Goal: Information Seeking & Learning: Find specific fact

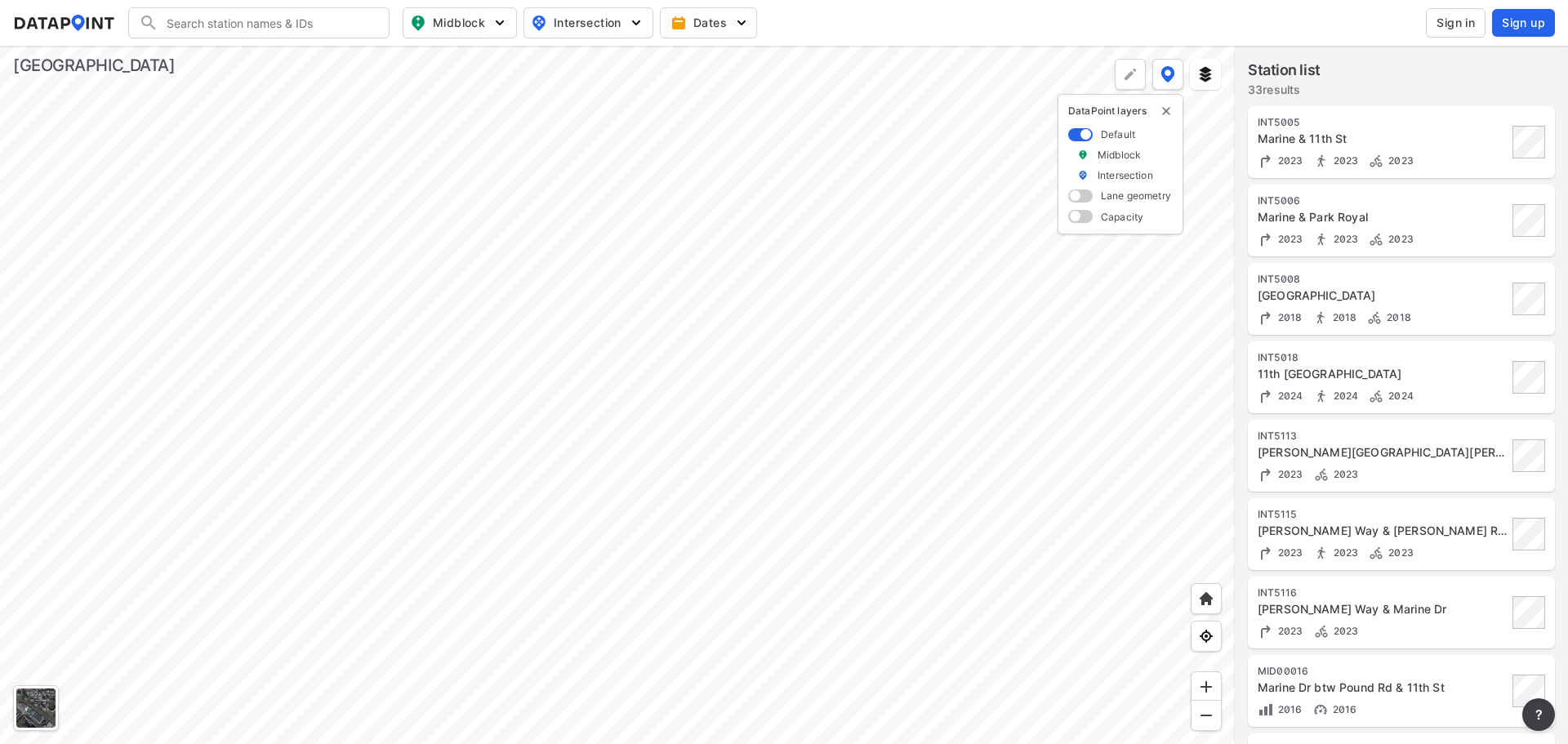
click at [910, 315] on div at bounding box center [617, 395] width 1235 height 699
click at [776, 264] on div at bounding box center [617, 395] width 1235 height 699
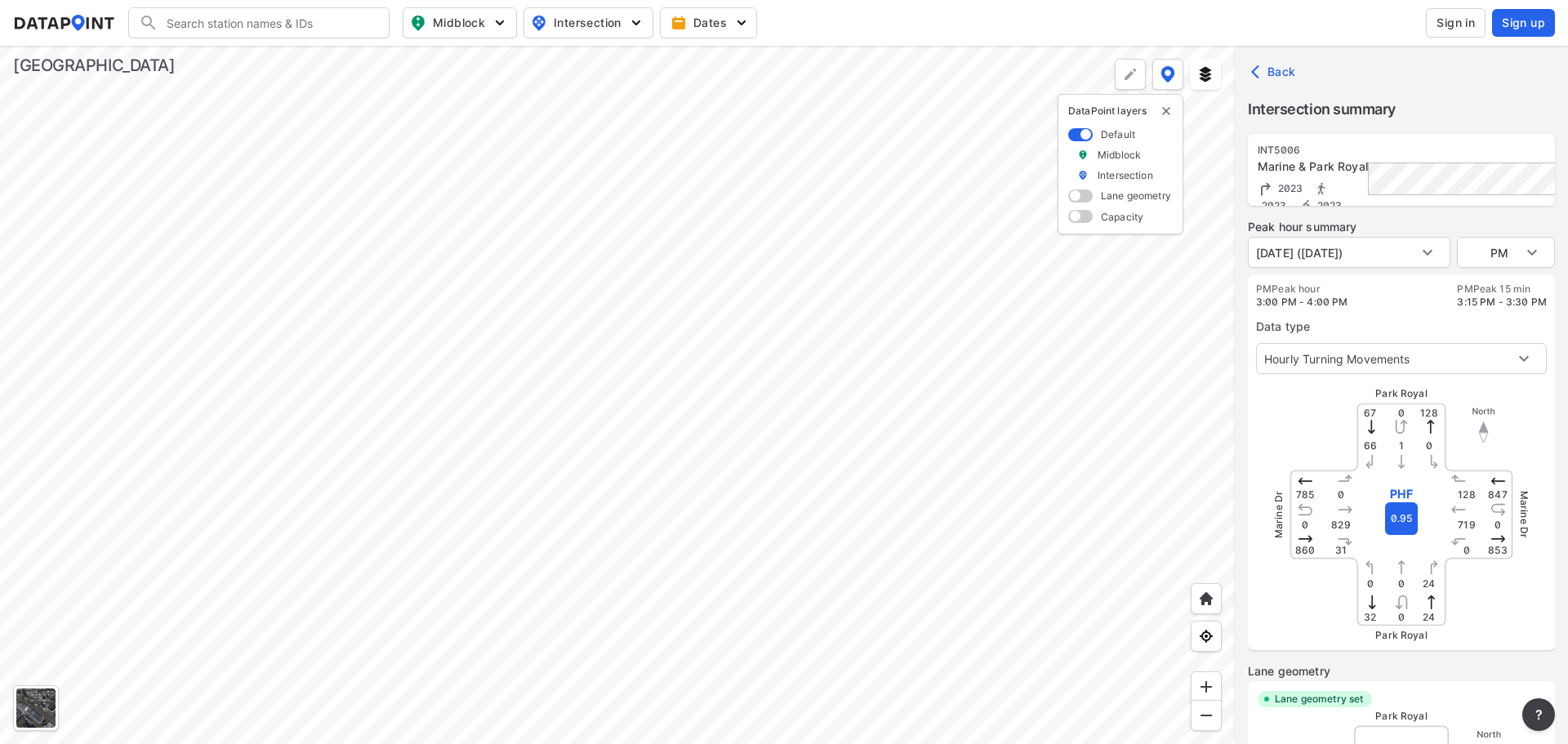
type input "4124"
click at [1428, 363] on body "Search Please enter a search term. Midblock Intersection Dates Sign in Sign up …" at bounding box center [784, 372] width 1568 height 744
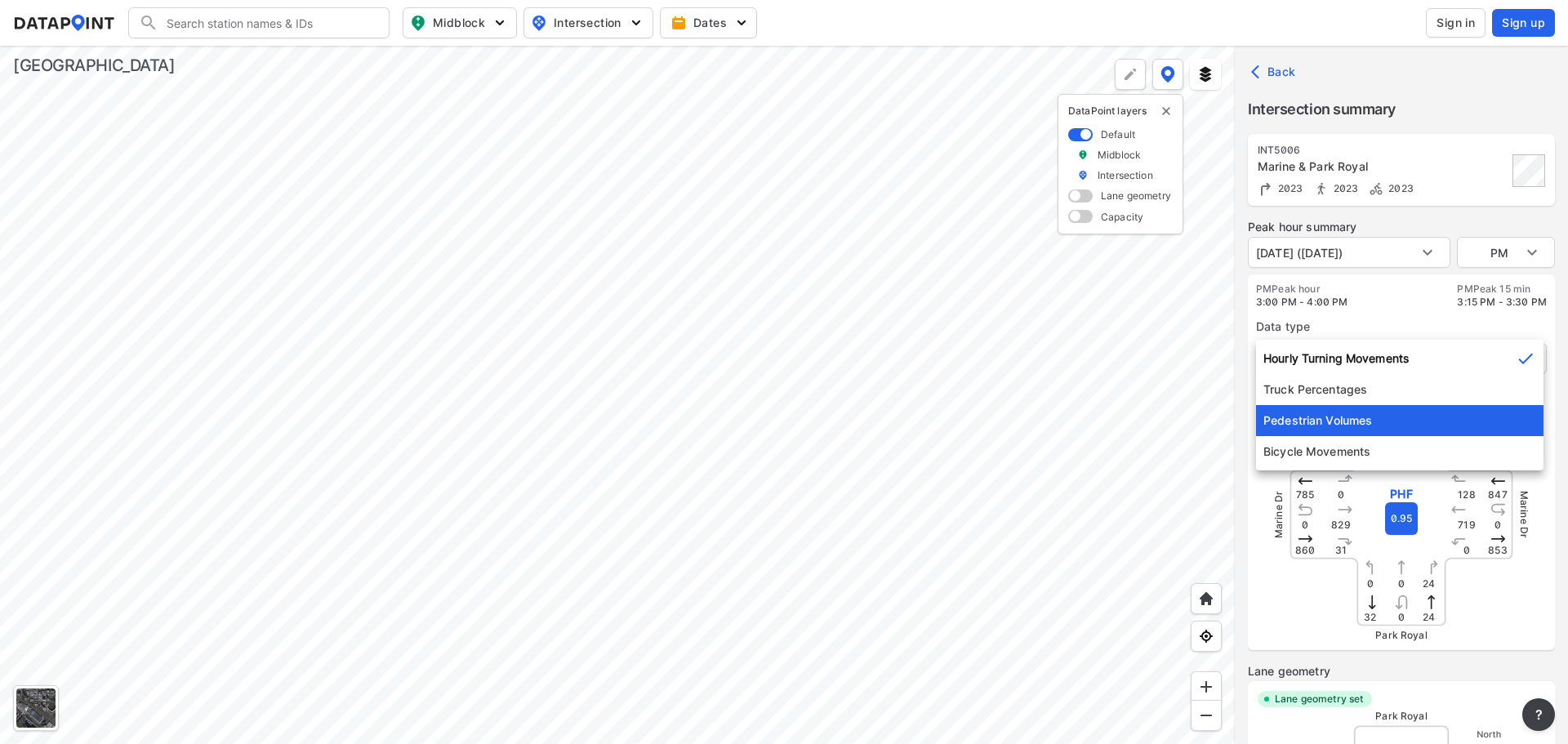
click at [1404, 419] on li "Pedestrian Volumes" at bounding box center [1400, 421] width 288 height 31
type input "2"
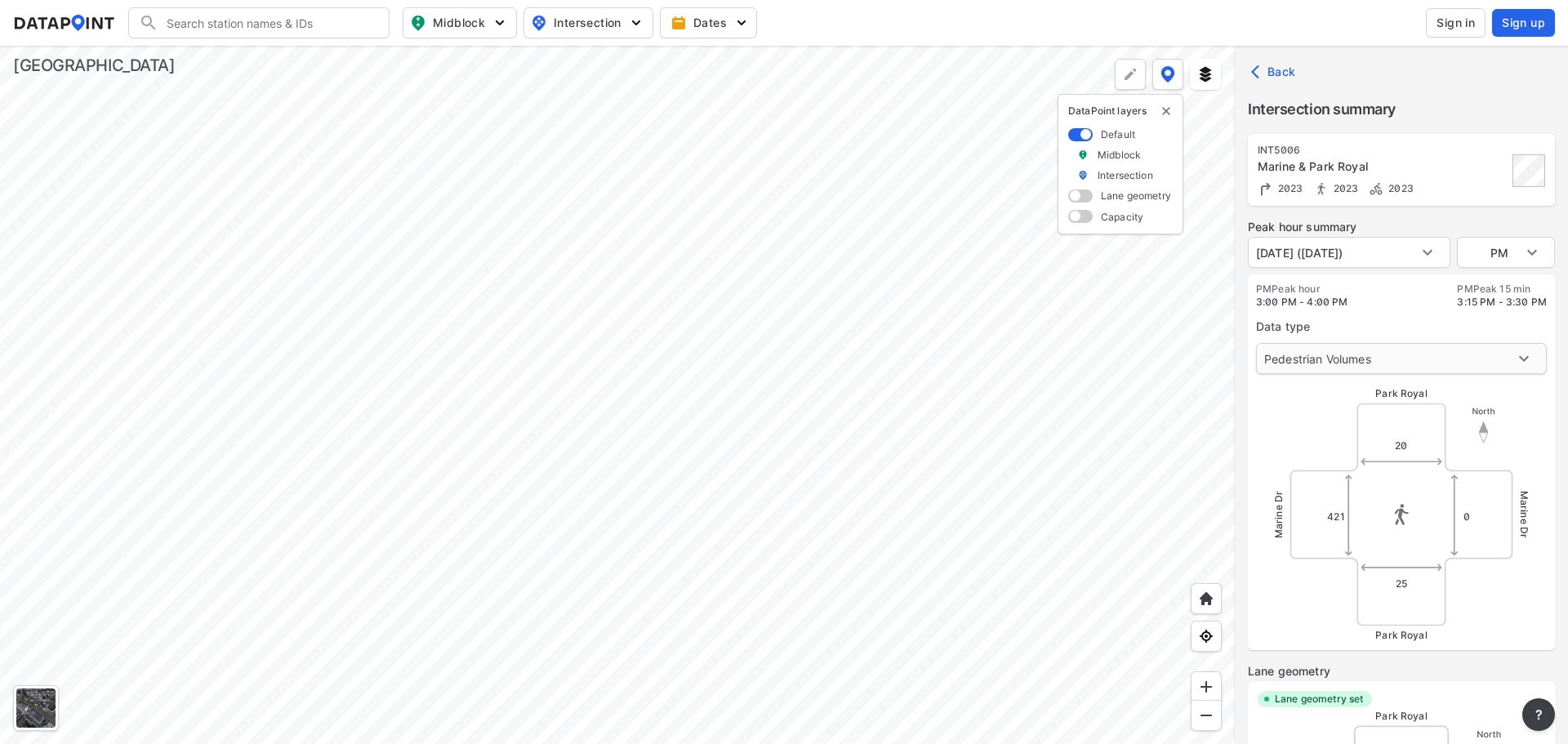
click at [1407, 363] on body "Search Please enter a search term. Midblock Intersection Dates Sign in Sign up …" at bounding box center [784, 372] width 1568 height 744
click at [1330, 429] on div at bounding box center [784, 372] width 1568 height 744
click at [851, 259] on div at bounding box center [617, 395] width 1235 height 699
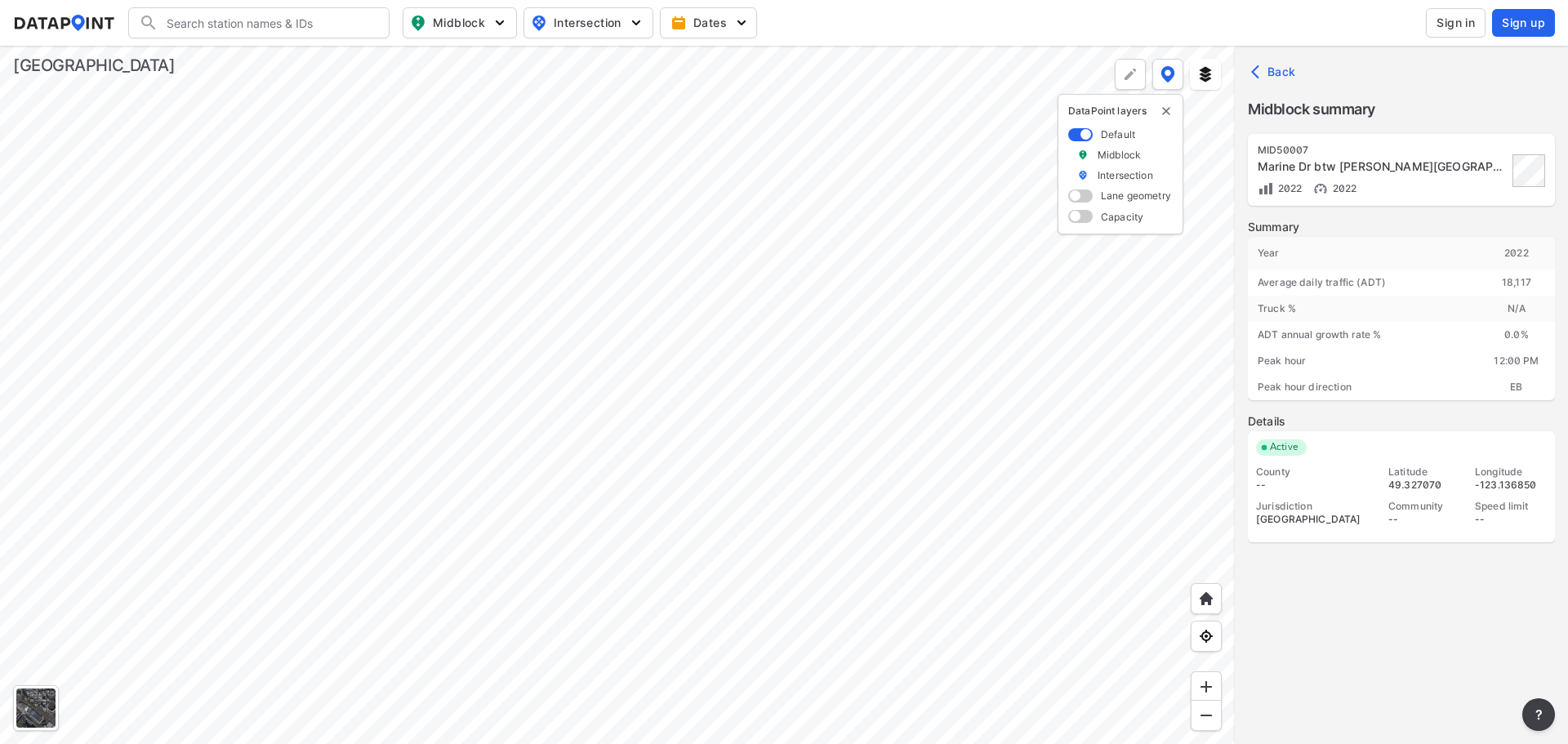
click at [223, 303] on div at bounding box center [617, 395] width 1235 height 699
click at [850, 318] on div at bounding box center [617, 395] width 1235 height 699
click at [1420, 182] on div "2022 2022" at bounding box center [1382, 188] width 250 height 18
